Goal: Communication & Community: Answer question/provide support

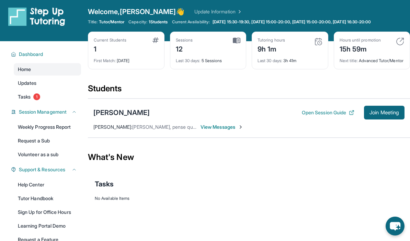
scroll to position [2, 0]
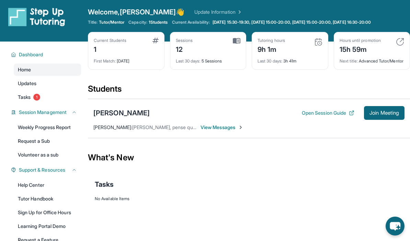
click at [225, 131] on span "View Messages" at bounding box center [221, 127] width 43 height 7
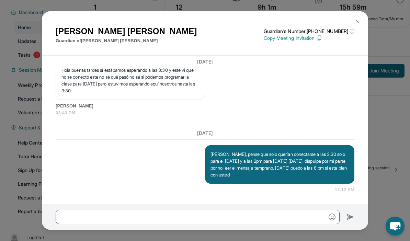
scroll to position [44, 0]
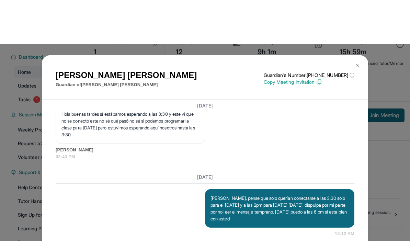
click at [380, 58] on div "Reyna Aguilar Guardian of Darwin Aguirre Aguilar Guardian's Number: +1877959948…" at bounding box center [205, 120] width 410 height 241
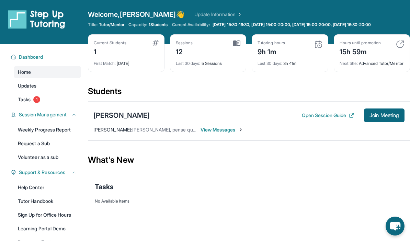
click at [231, 133] on span "View Messages" at bounding box center [221, 129] width 43 height 7
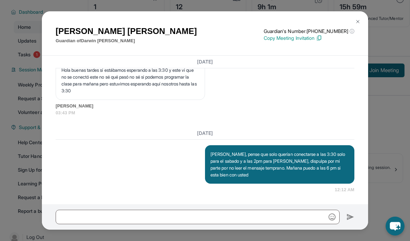
scroll to position [44, 0]
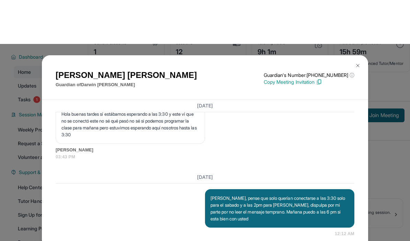
click at [353, 26] on button at bounding box center [358, 22] width 14 height 14
